Goal: Task Accomplishment & Management: Manage account settings

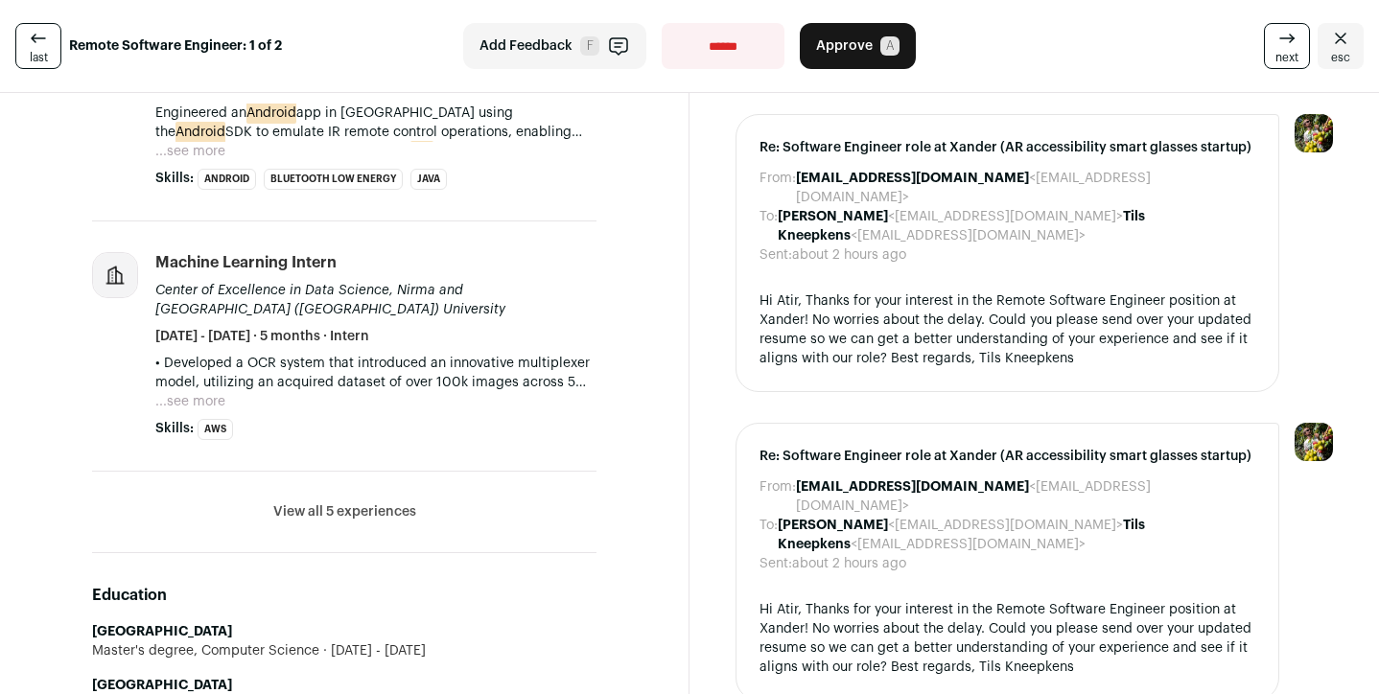
scroll to position [771, 0]
click at [389, 513] on button "View all 5 experiences" at bounding box center [344, 511] width 143 height 19
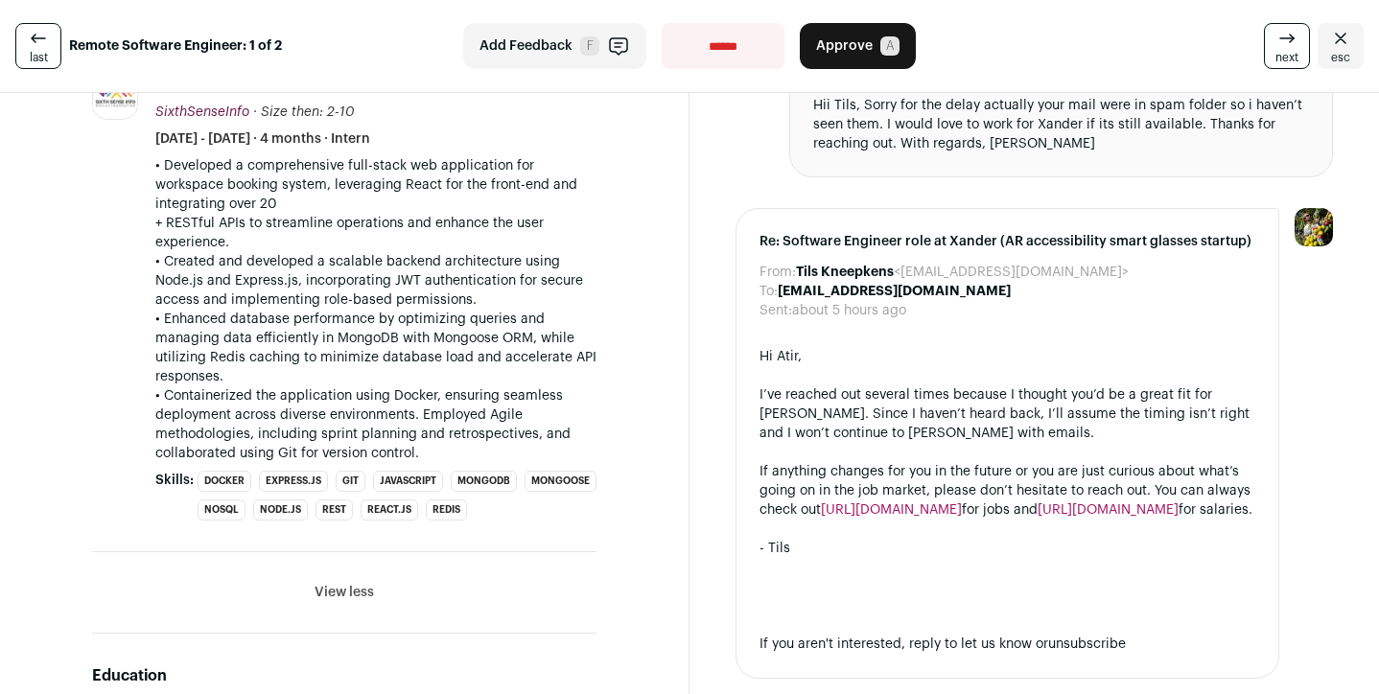
scroll to position [1546, 0]
click at [1276, 48] on icon at bounding box center [1287, 38] width 23 height 23
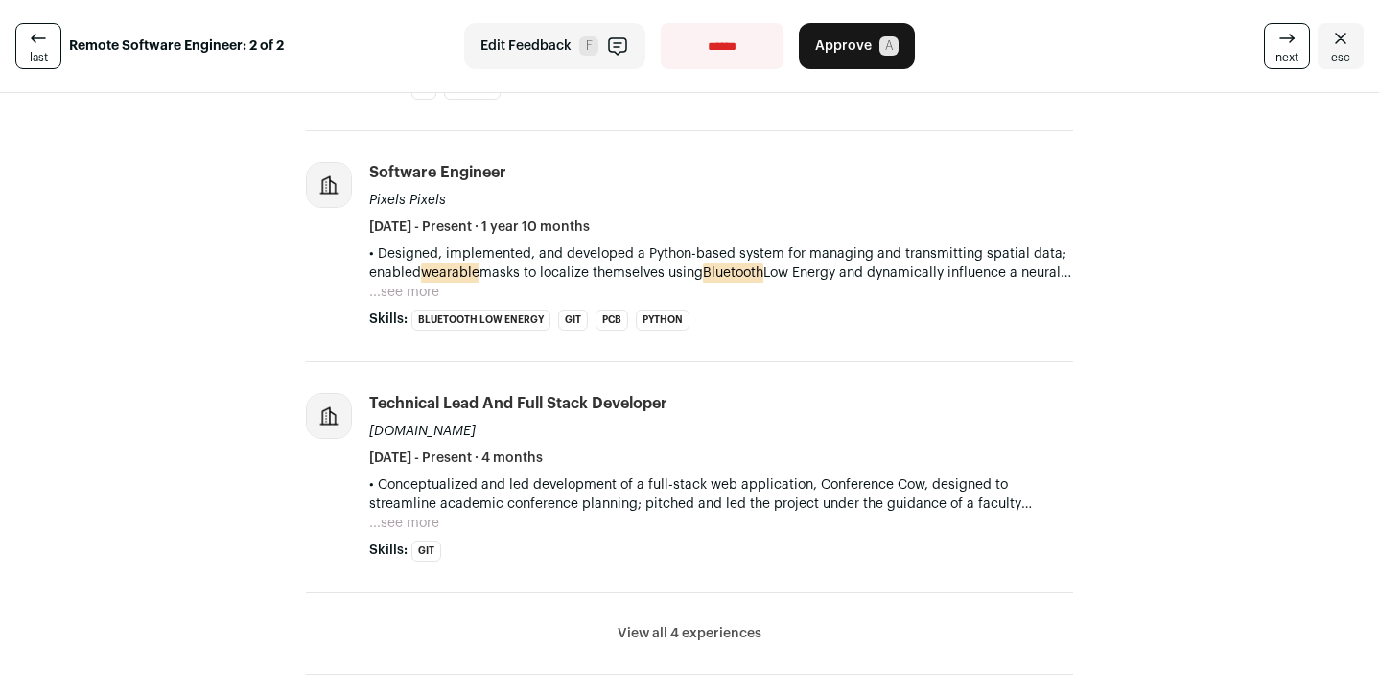
scroll to position [705, 0]
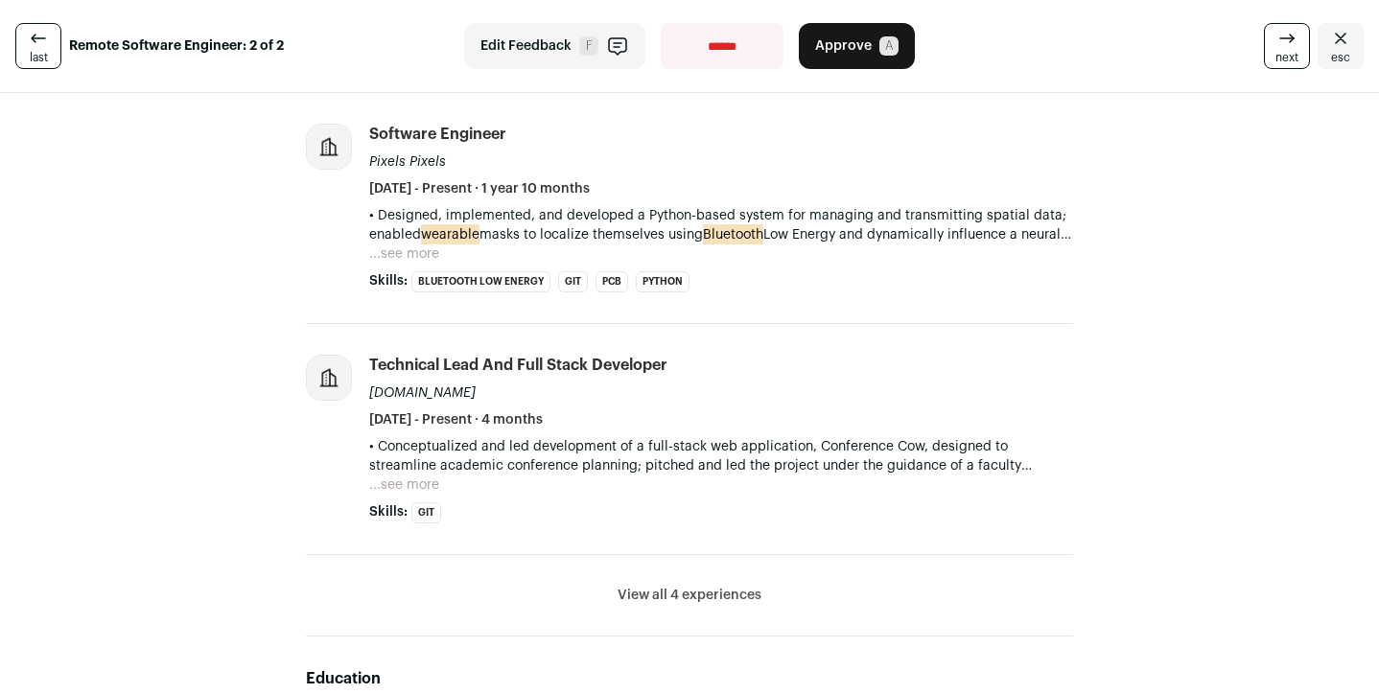
click at [1331, 62] on span "esc" at bounding box center [1340, 57] width 19 height 15
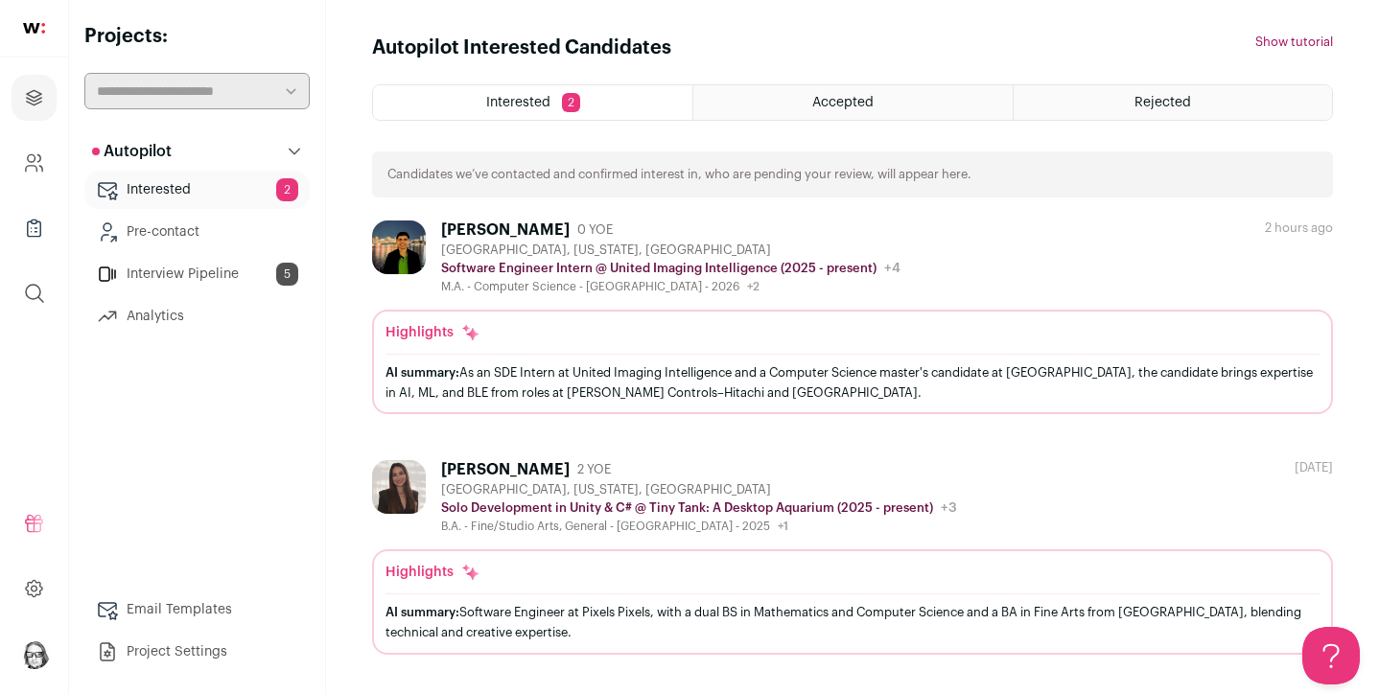
click at [535, 106] on span "Interested" at bounding box center [518, 102] width 64 height 13
click at [189, 191] on link "Interested 2" at bounding box center [196, 190] width 225 height 38
click at [198, 276] on link "Interview Pipeline 5" at bounding box center [196, 274] width 225 height 38
